Goal: Task Accomplishment & Management: Manage account settings

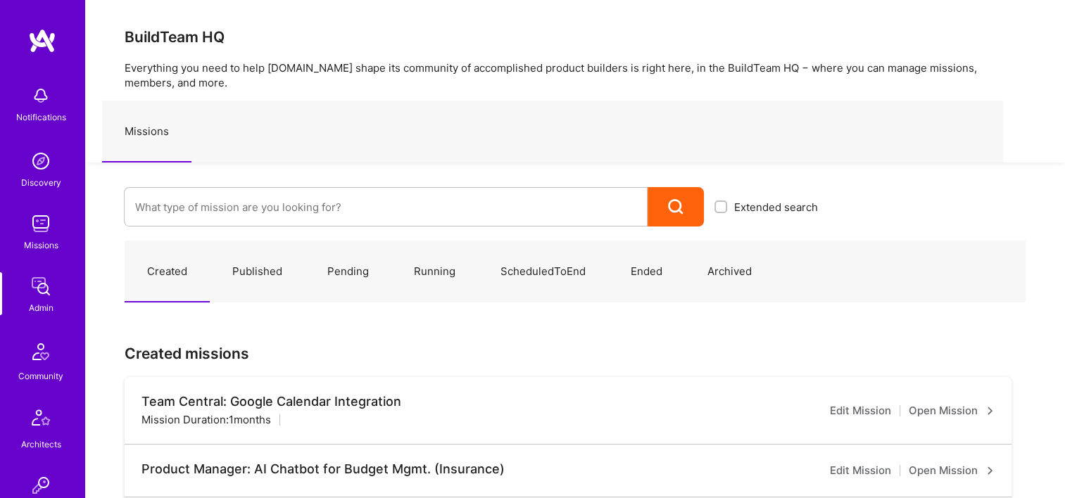
scroll to position [422, 0]
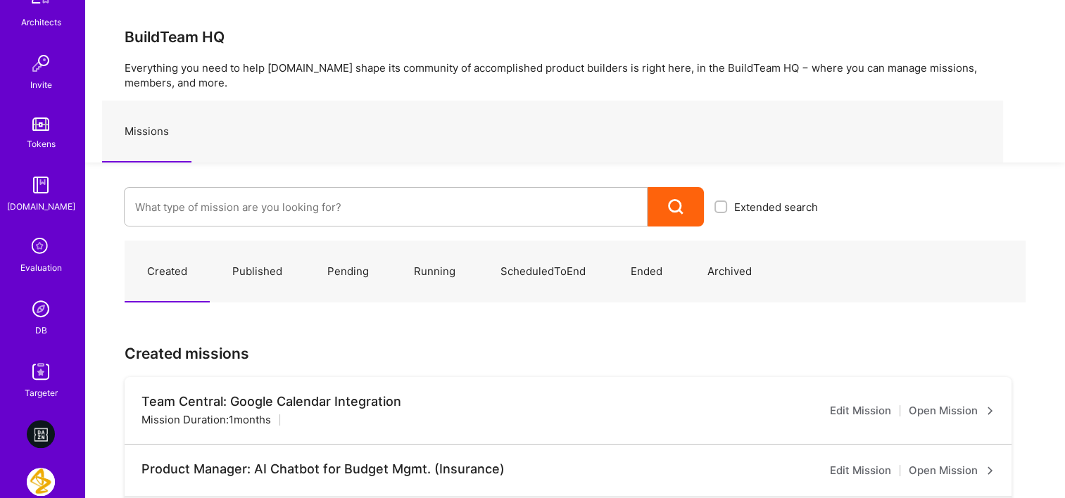
click at [53, 338] on div "Notifications Discovery Missions Admin Community Architects Invite Tokens [DOMA…" at bounding box center [42, 29] width 84 height 744
click at [56, 327] on link "DB" at bounding box center [40, 316] width 87 height 43
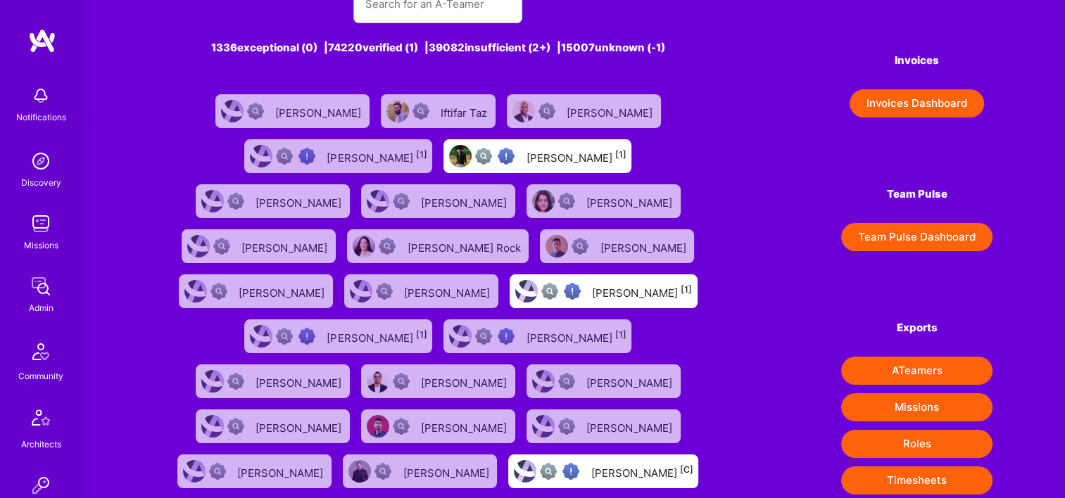
scroll to position [282, 0]
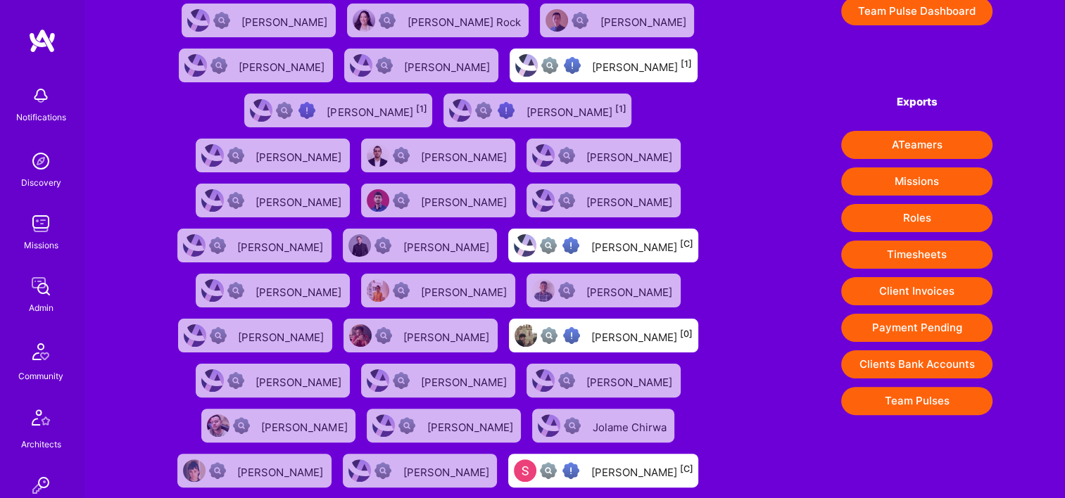
click at [894, 321] on button "Payment Pending" at bounding box center [916, 328] width 151 height 28
click at [780, 41] on div "1336 exceptional (0) | 74220 verified (1) | 39082 insufficient (2+) | 15007 unk…" at bounding box center [575, 207] width 980 height 978
click at [33, 272] on img at bounding box center [41, 286] width 28 height 28
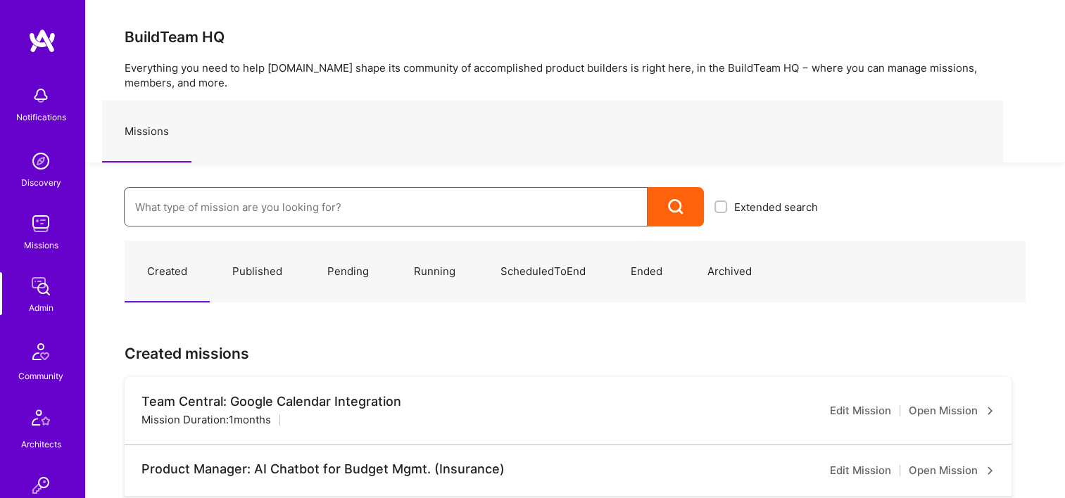
click at [267, 204] on input at bounding box center [385, 207] width 501 height 36
paste input "Kraken: AI Customer Service Agent"
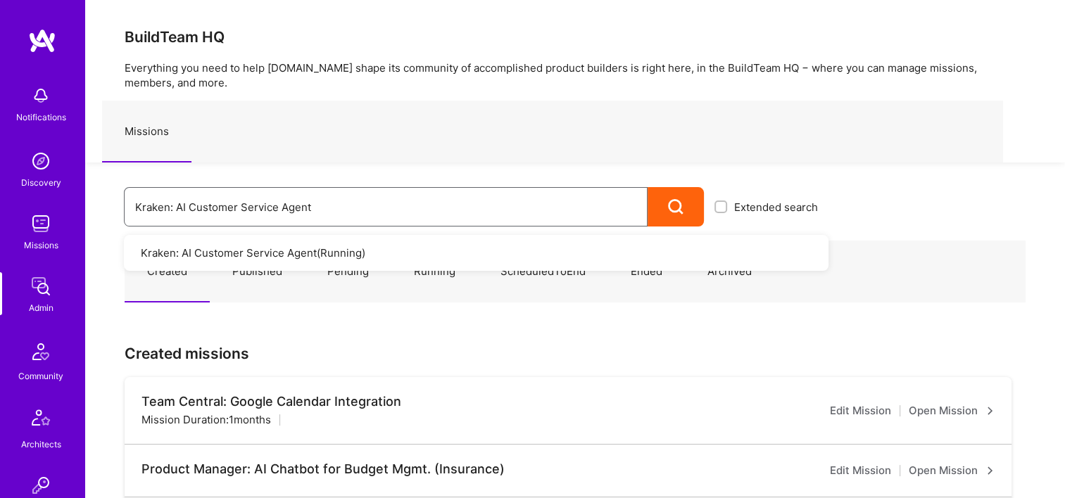
drag, startPoint x: 369, startPoint y: 205, endPoint x: 282, endPoint y: 205, distance: 88.0
paste input "Delivery and Migration Agentic Platform"
type input "Kraken: Delivery and Migration Agentic Platform"
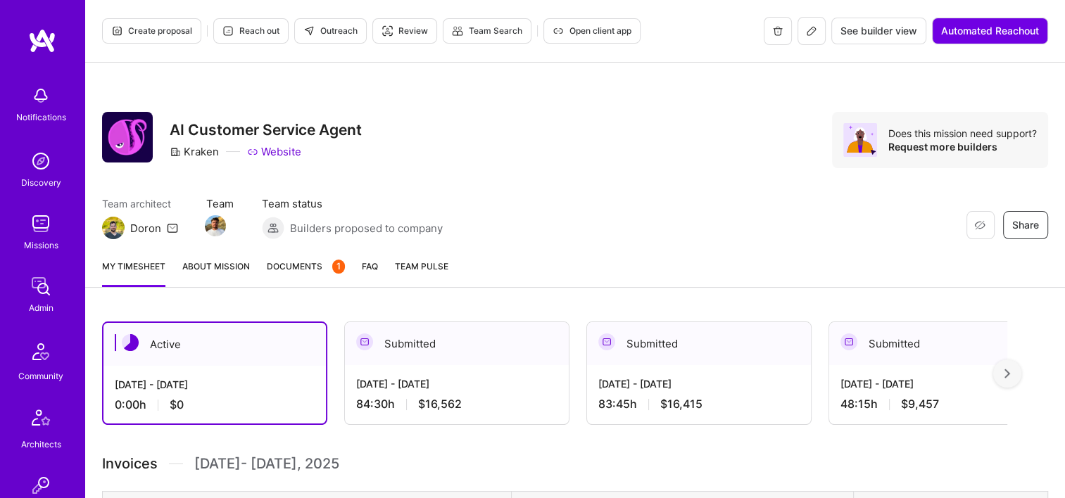
click at [327, 266] on span "Documents 1" at bounding box center [306, 266] width 78 height 15
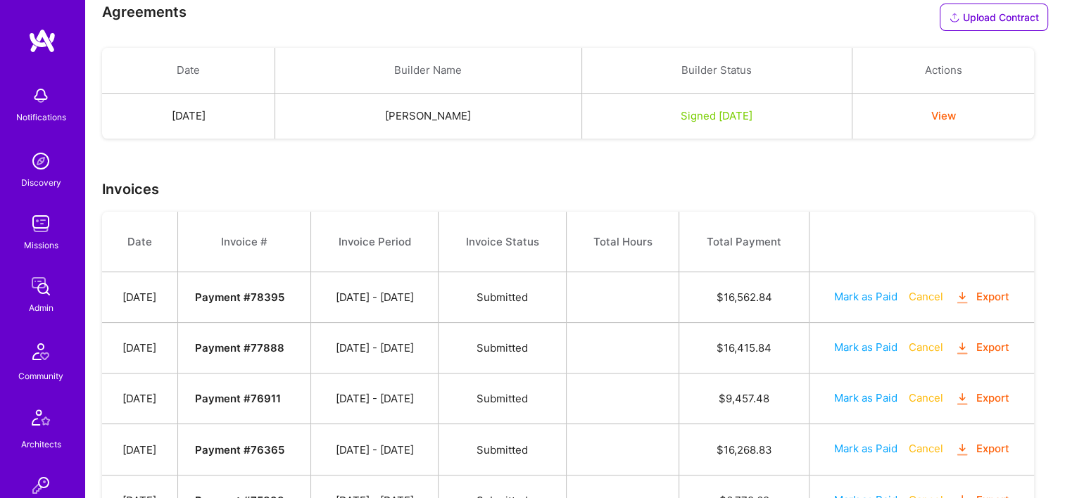
scroll to position [389, 0]
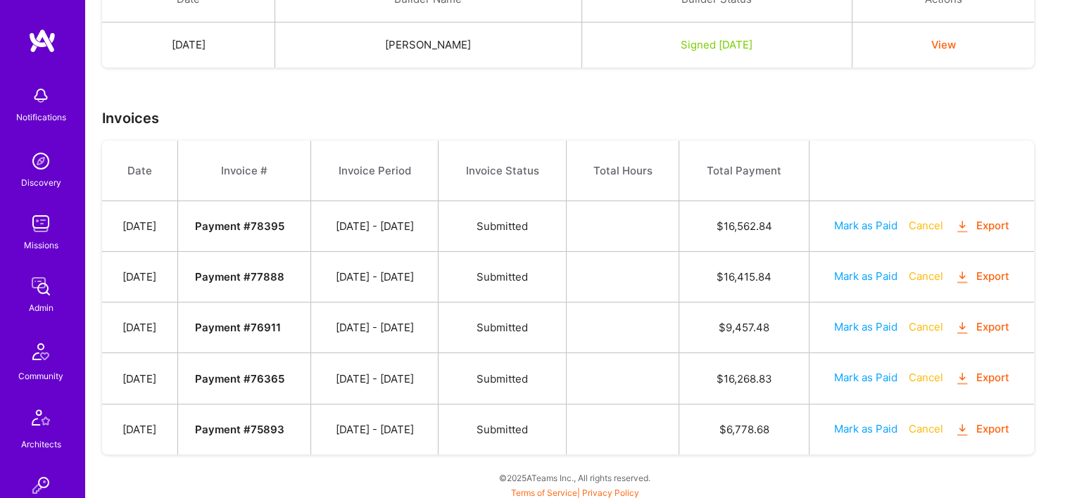
click at [868, 380] on button "Mark as Paid" at bounding box center [865, 377] width 63 height 15
select select "9"
select select "6"
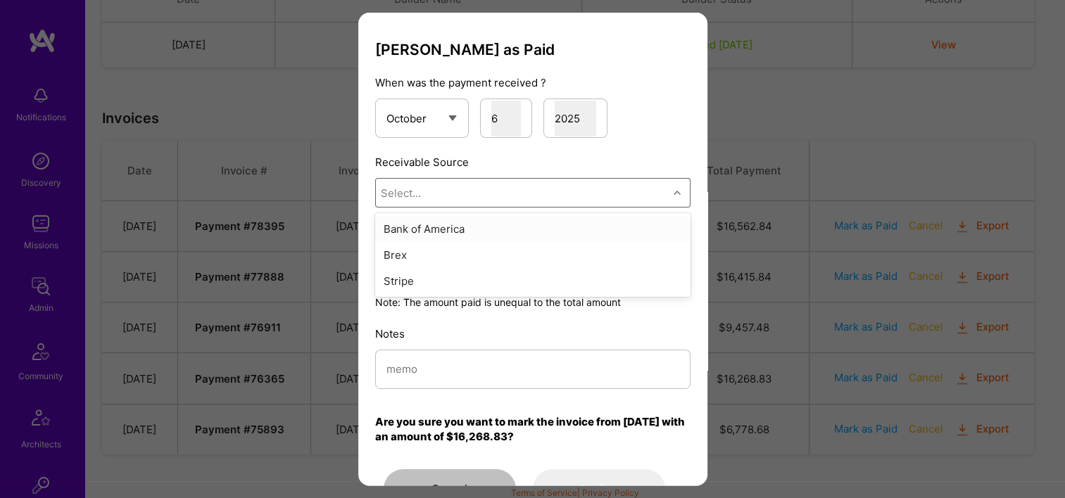
click at [478, 205] on div "Select..." at bounding box center [522, 193] width 292 height 28
click at [467, 280] on div "Stripe" at bounding box center [532, 281] width 315 height 26
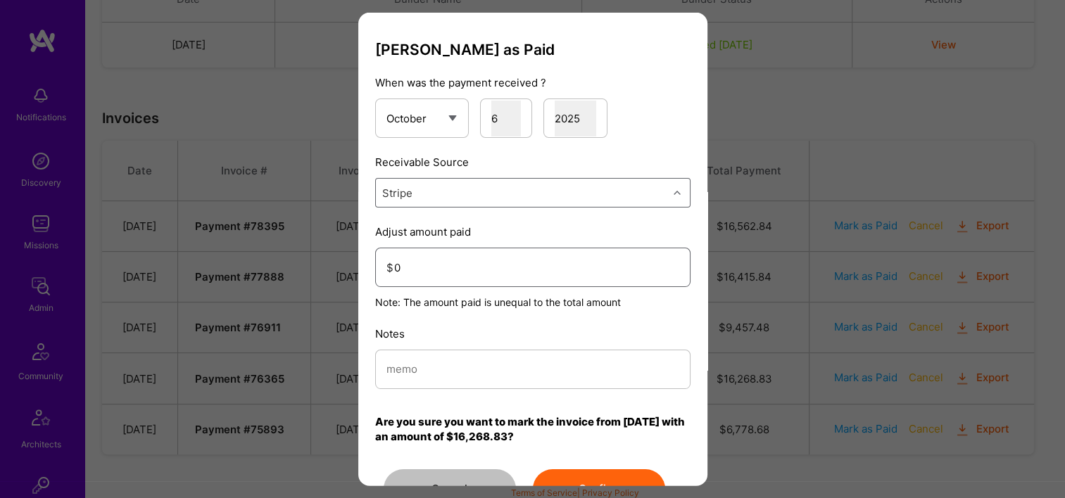
click at [459, 270] on input "0" at bounding box center [536, 267] width 285 height 36
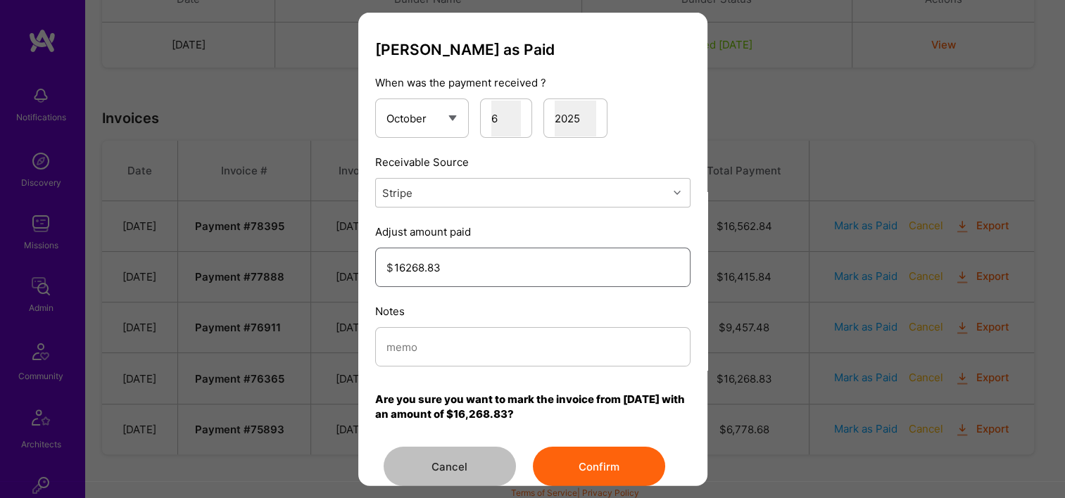
type input "16268.83"
click at [453, 346] on input "modal" at bounding box center [532, 347] width 293 height 36
click at [343, 358] on div "Mark Invoice as Paid When was the payment received ? January February March Apr…" at bounding box center [532, 249] width 1065 height 498
type input "Reconciled from Stripe"
click at [600, 470] on button "Confirm" at bounding box center [599, 466] width 132 height 39
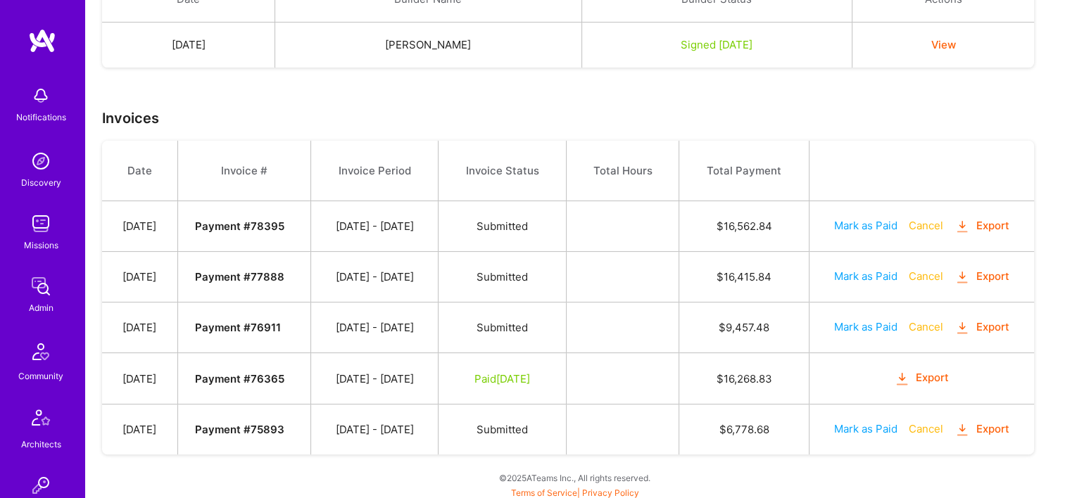
click at [866, 324] on button "Mark as Paid" at bounding box center [865, 327] width 63 height 15
select select "9"
select select "6"
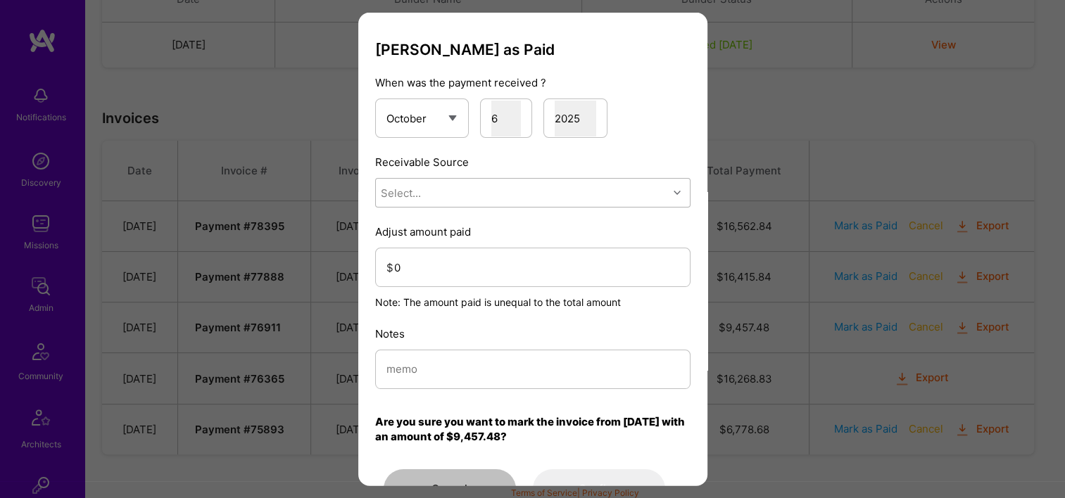
click at [436, 194] on div "Select..." at bounding box center [522, 193] width 292 height 28
click at [441, 276] on div "Stripe" at bounding box center [532, 281] width 315 height 26
click at [427, 367] on input "modal" at bounding box center [532, 369] width 293 height 36
paste input "Reconciled from Stripe"
type input "Reconciled from Stripe"
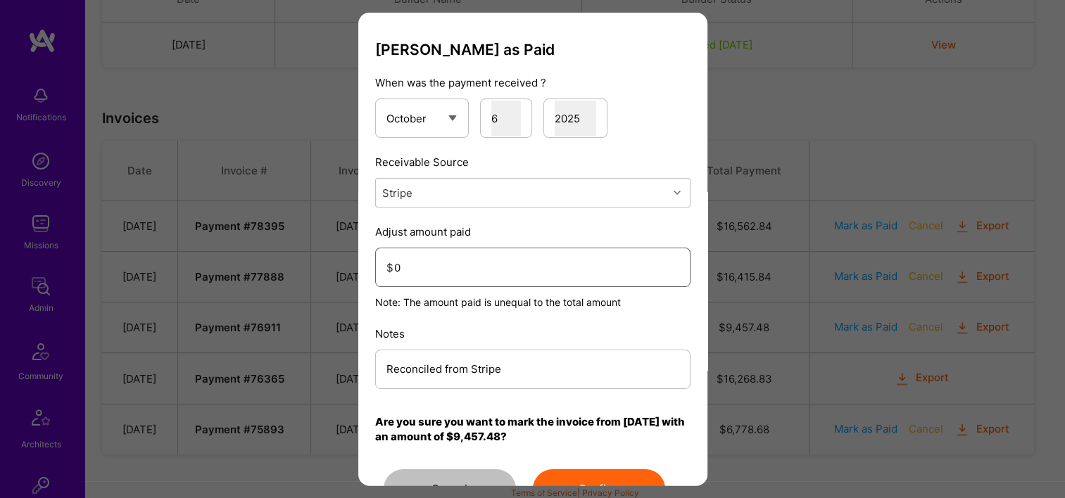
click at [430, 276] on input "0" at bounding box center [536, 267] width 285 height 36
type input "8"
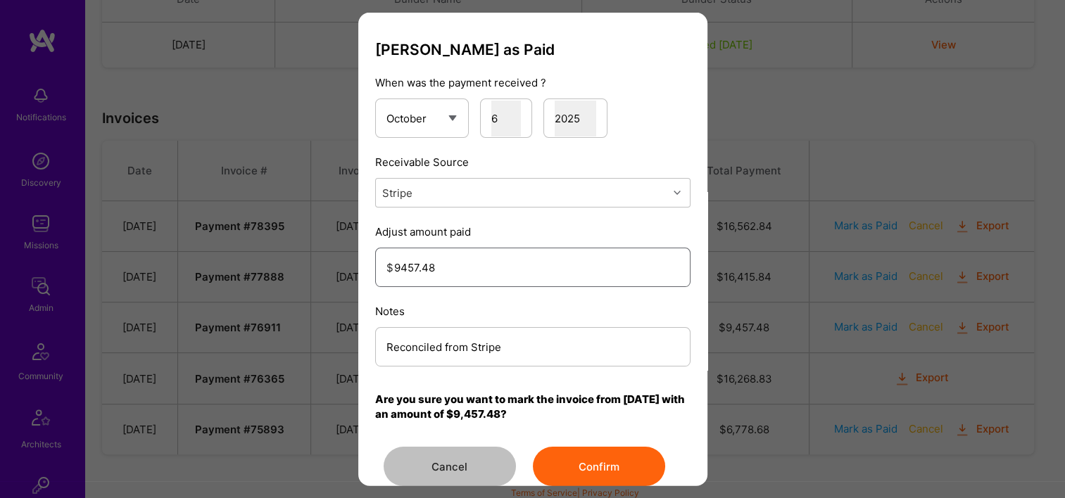
type input "9457.48"
click at [572, 445] on div "Mark Invoice as Paid When was the payment received ? January February March Apr…" at bounding box center [532, 263] width 315 height 445
click at [607, 450] on button "Confirm" at bounding box center [599, 466] width 132 height 39
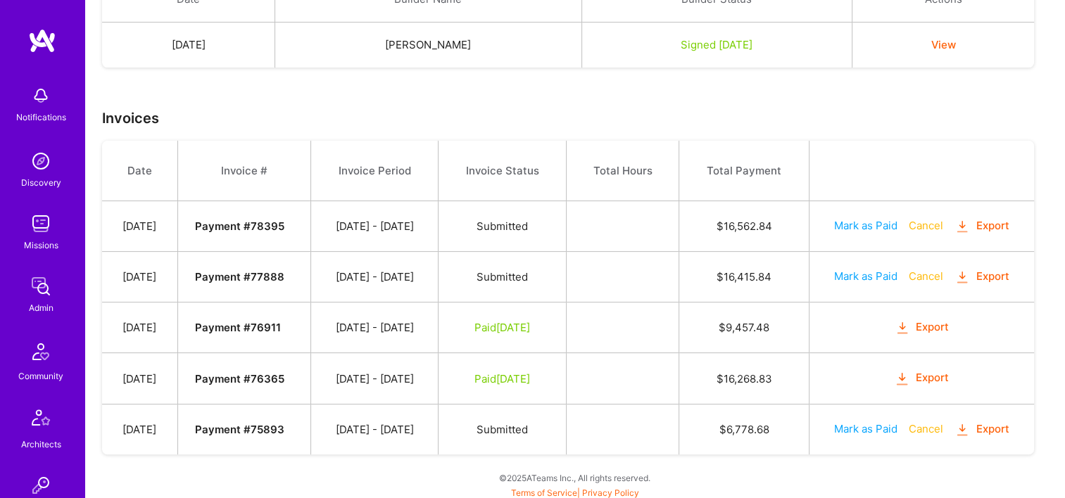
click at [847, 275] on button "Mark as Paid" at bounding box center [865, 276] width 63 height 15
select select "9"
select select "6"
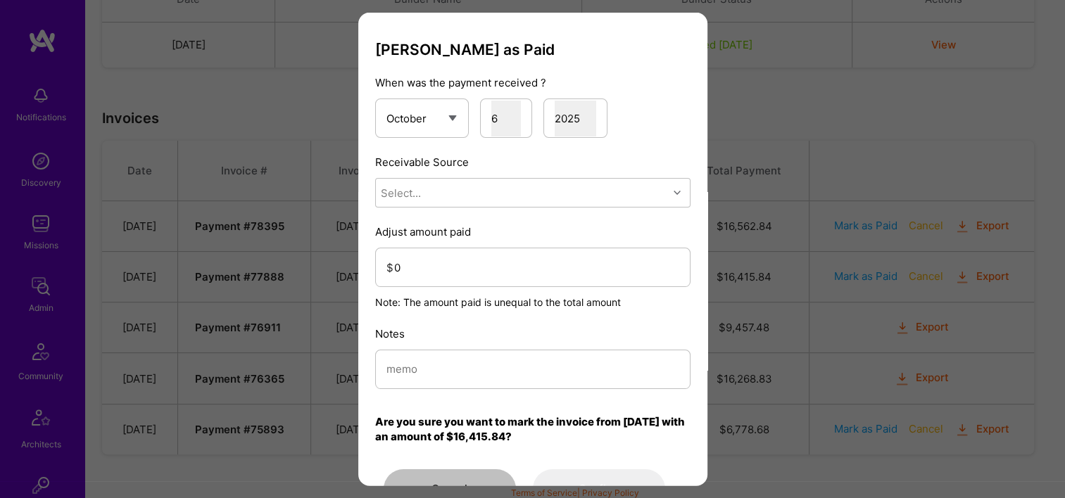
click at [486, 208] on div "Mark Invoice as Paid When was the payment received ? January February March Apr…" at bounding box center [532, 275] width 315 height 468
drag, startPoint x: 467, startPoint y: 202, endPoint x: 467, endPoint y: 210, distance: 8.4
click at [467, 208] on div "Mark Invoice as Paid When was the payment received ? January February March Apr…" at bounding box center [532, 275] width 315 height 468
click at [449, 274] on div "Stripe" at bounding box center [532, 281] width 315 height 26
click at [449, 271] on input "0" at bounding box center [536, 267] width 285 height 36
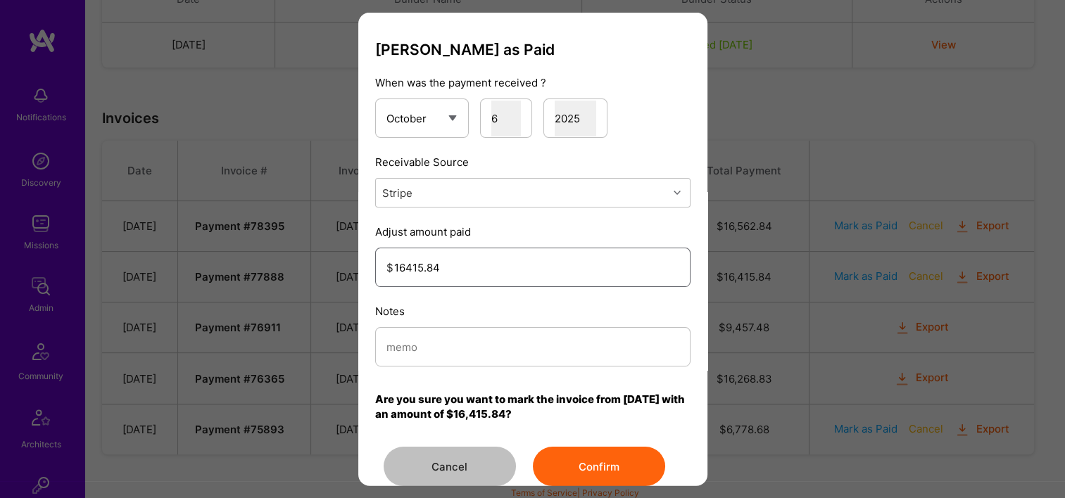
type input "16415.84"
click at [439, 343] on input "modal" at bounding box center [532, 347] width 293 height 36
paste input "Reconciled from Stripe"
type input "Reconciled from Stripe"
click at [585, 464] on button "Confirm" at bounding box center [599, 466] width 132 height 39
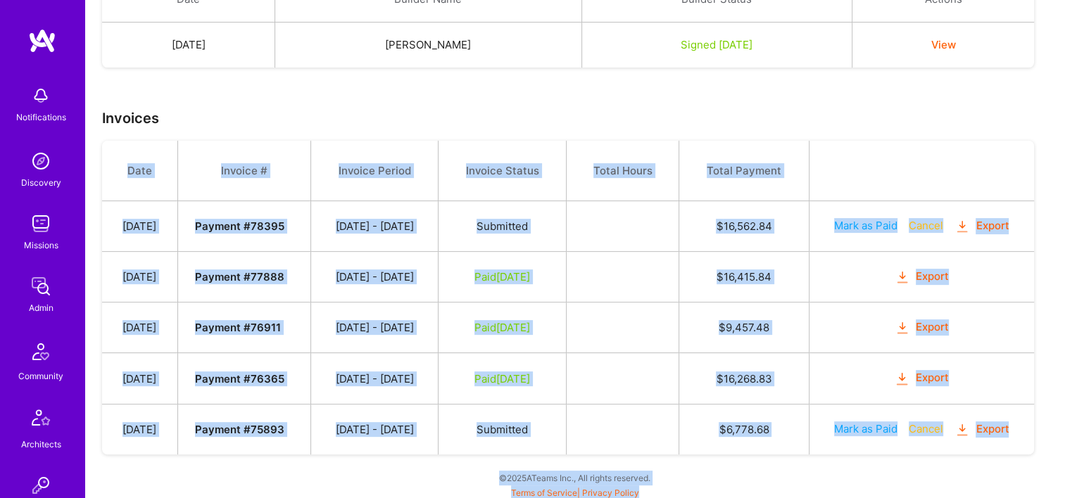
click at [723, 495] on html "Notifications Discovery Missions Admin Community Architects Invite Tokens A.Gui…" at bounding box center [532, 53] width 1065 height 885
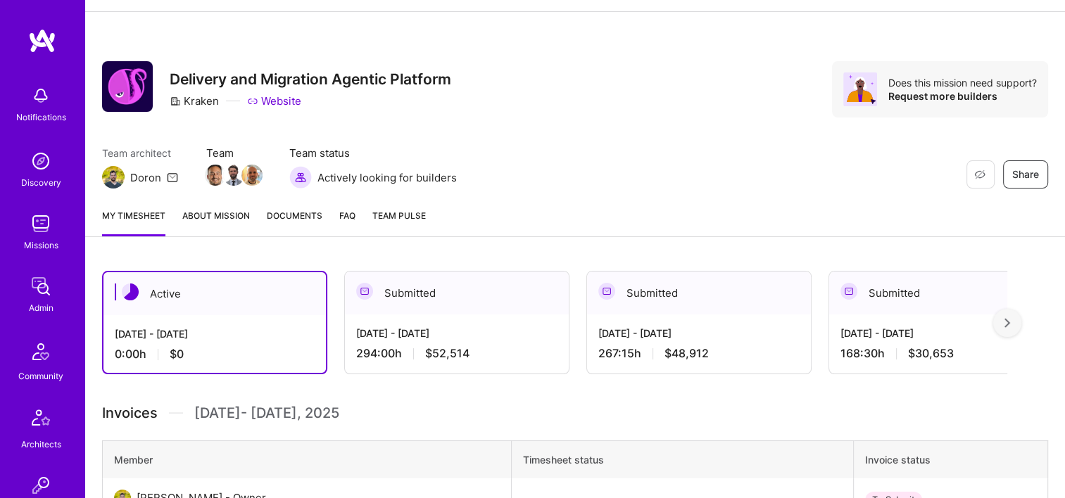
scroll to position [50, 0]
click at [301, 201] on div "My timesheet About Mission Documents FAQ Team Pulse" at bounding box center [575, 218] width 980 height 40
click at [301, 213] on span "Documents" at bounding box center [295, 216] width 56 height 15
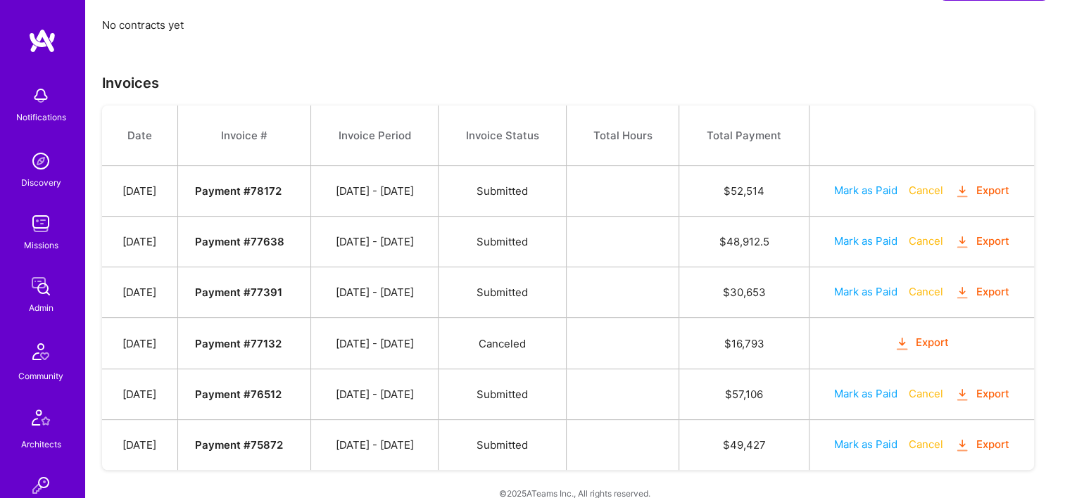
scroll to position [363, 0]
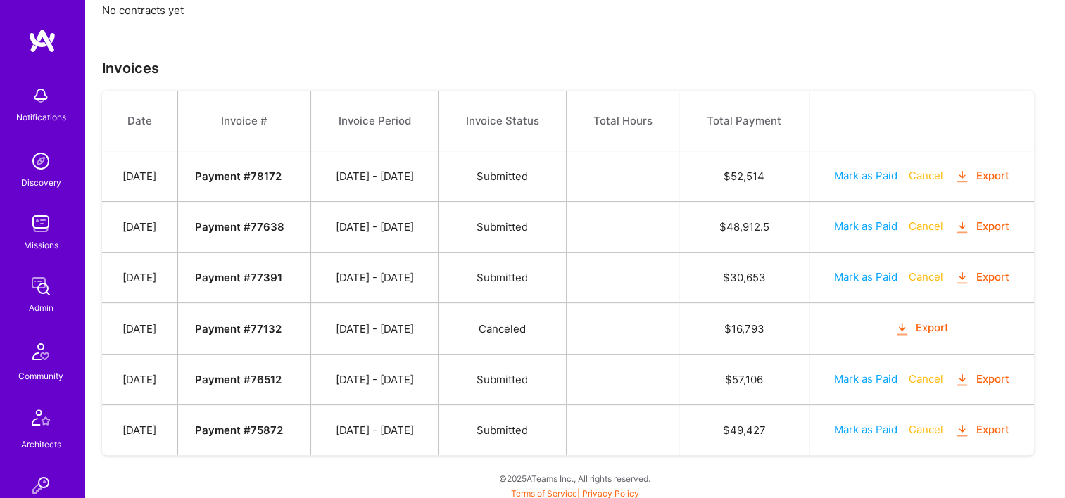
click at [866, 372] on button "Mark as Paid" at bounding box center [865, 379] width 63 height 15
select select "9"
select select "6"
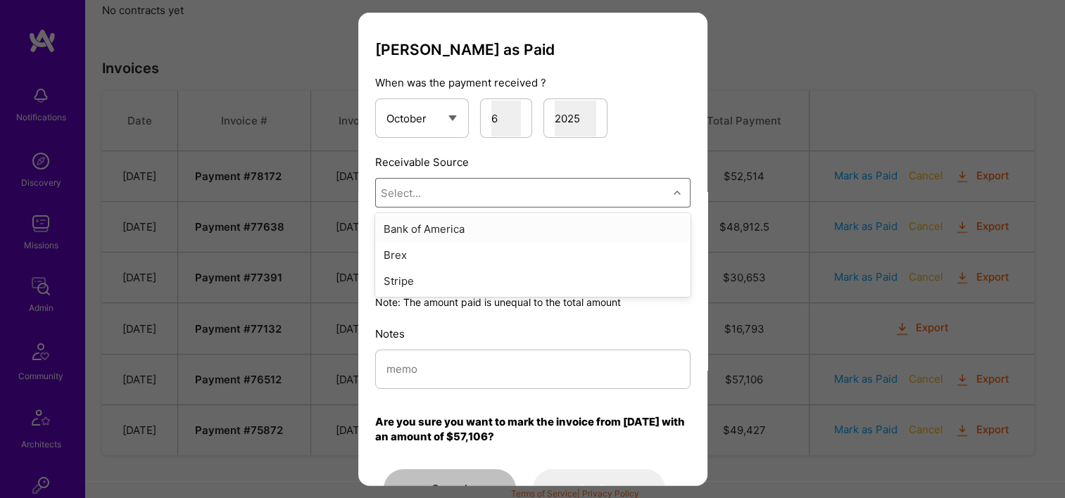
drag, startPoint x: 539, startPoint y: 194, endPoint x: 524, endPoint y: 185, distance: 17.0
click at [533, 191] on div "Select..." at bounding box center [522, 193] width 292 height 28
click at [501, 272] on div "Stripe" at bounding box center [532, 281] width 315 height 26
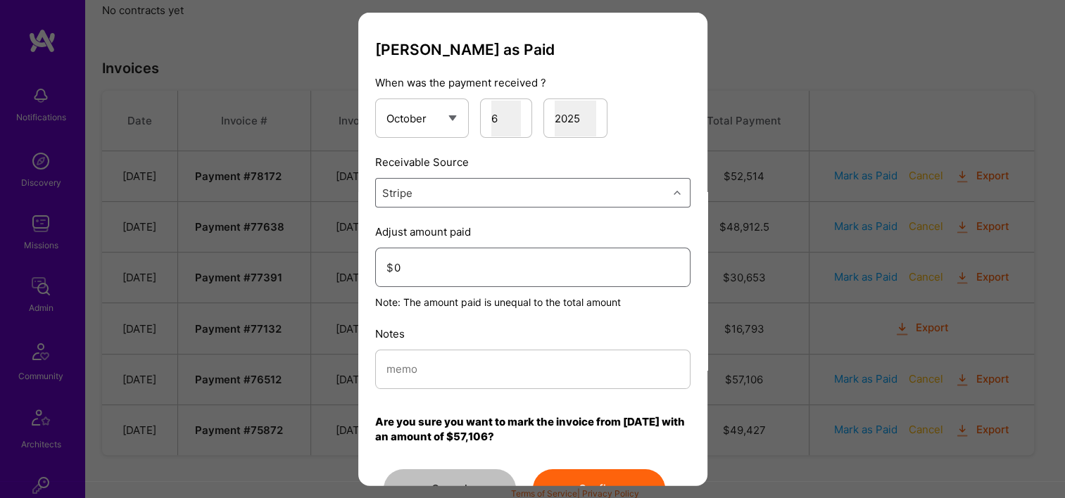
click at [489, 279] on input "0" at bounding box center [536, 267] width 285 height 36
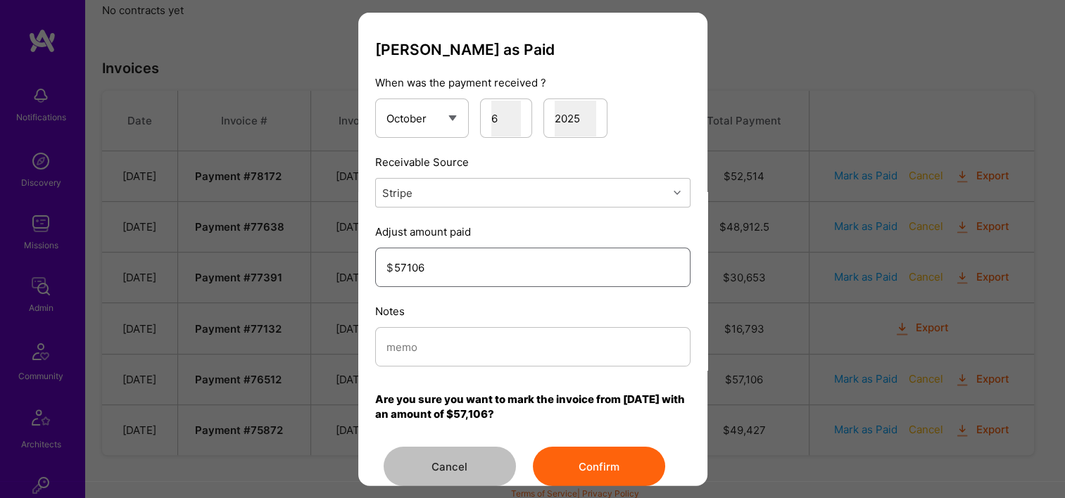
type input "57106"
click at [447, 339] on input "modal" at bounding box center [532, 347] width 293 height 36
type input "Reconciled from Stripe"
click at [569, 456] on button "Confirm" at bounding box center [599, 466] width 132 height 39
